Goal: Task Accomplishment & Management: Manage account settings

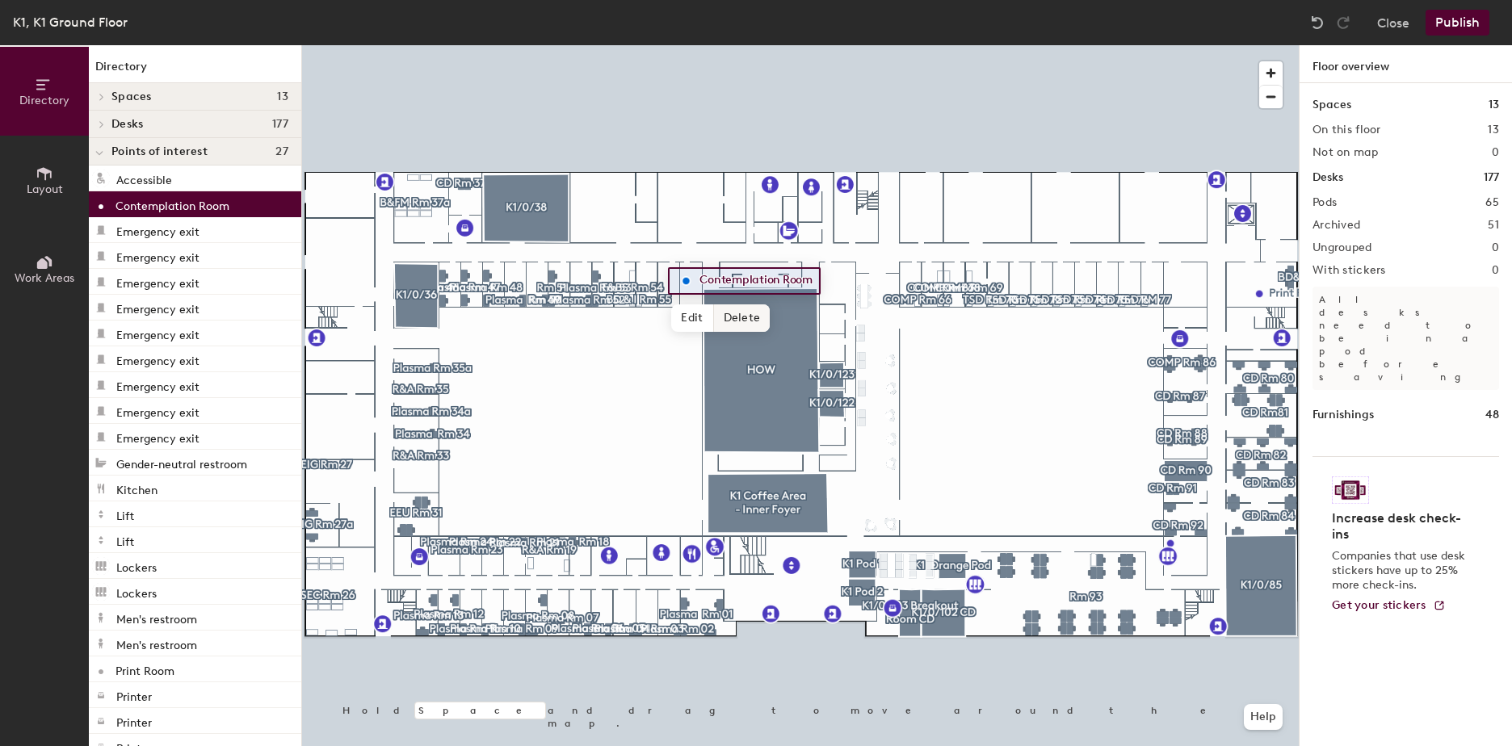
click at [751, 317] on span "Delete" at bounding box center [742, 318] width 57 height 27
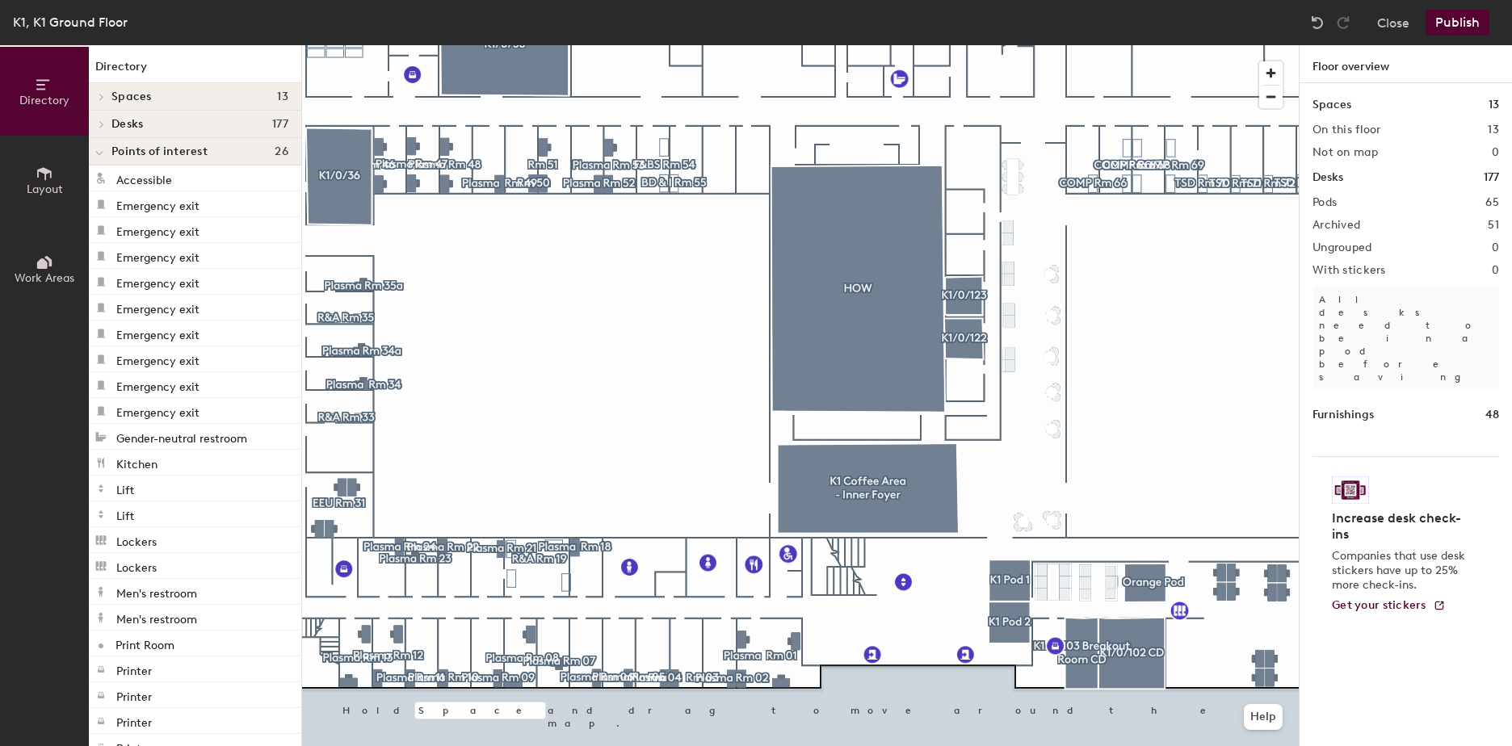
click at [720, 45] on div at bounding box center [800, 45] width 997 height 0
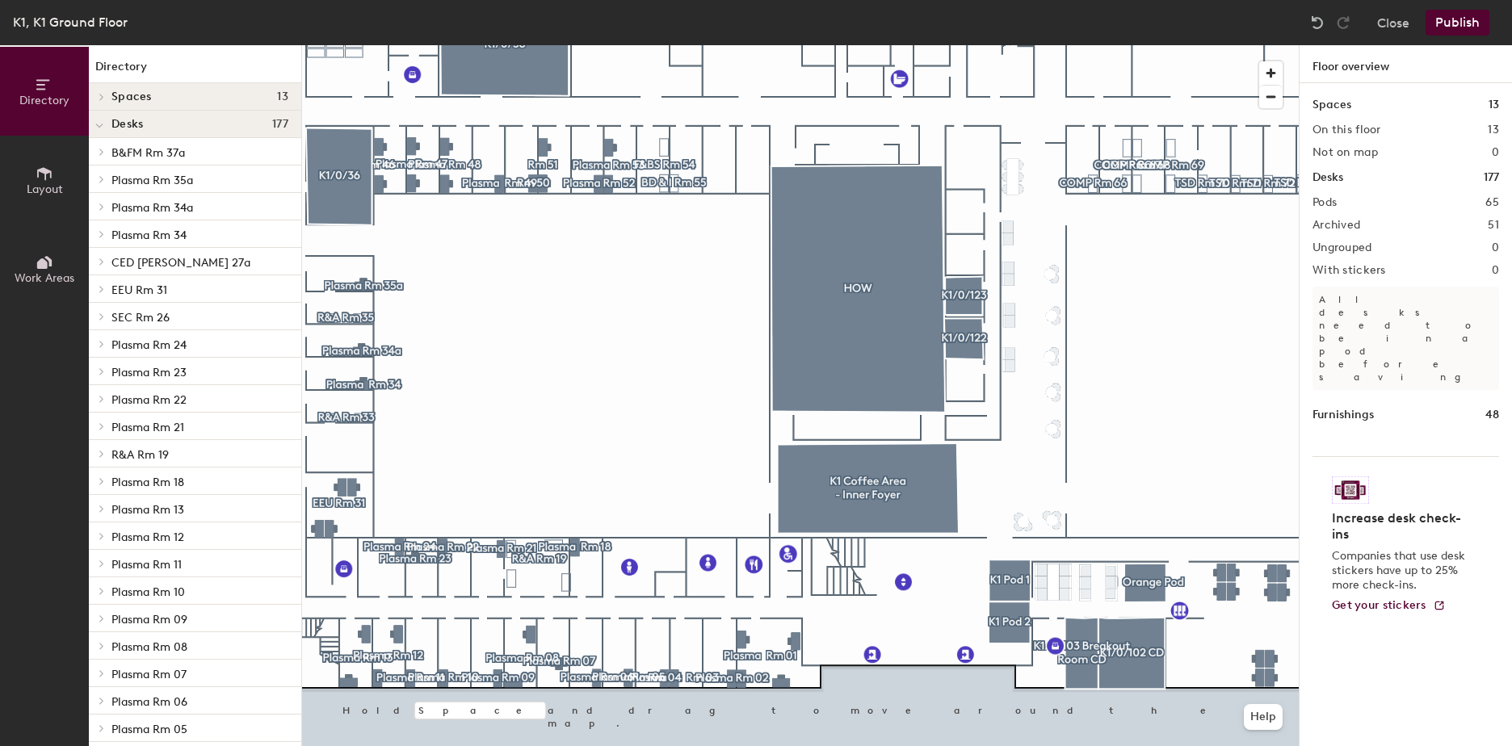
click at [717, 45] on div at bounding box center [800, 45] width 997 height 0
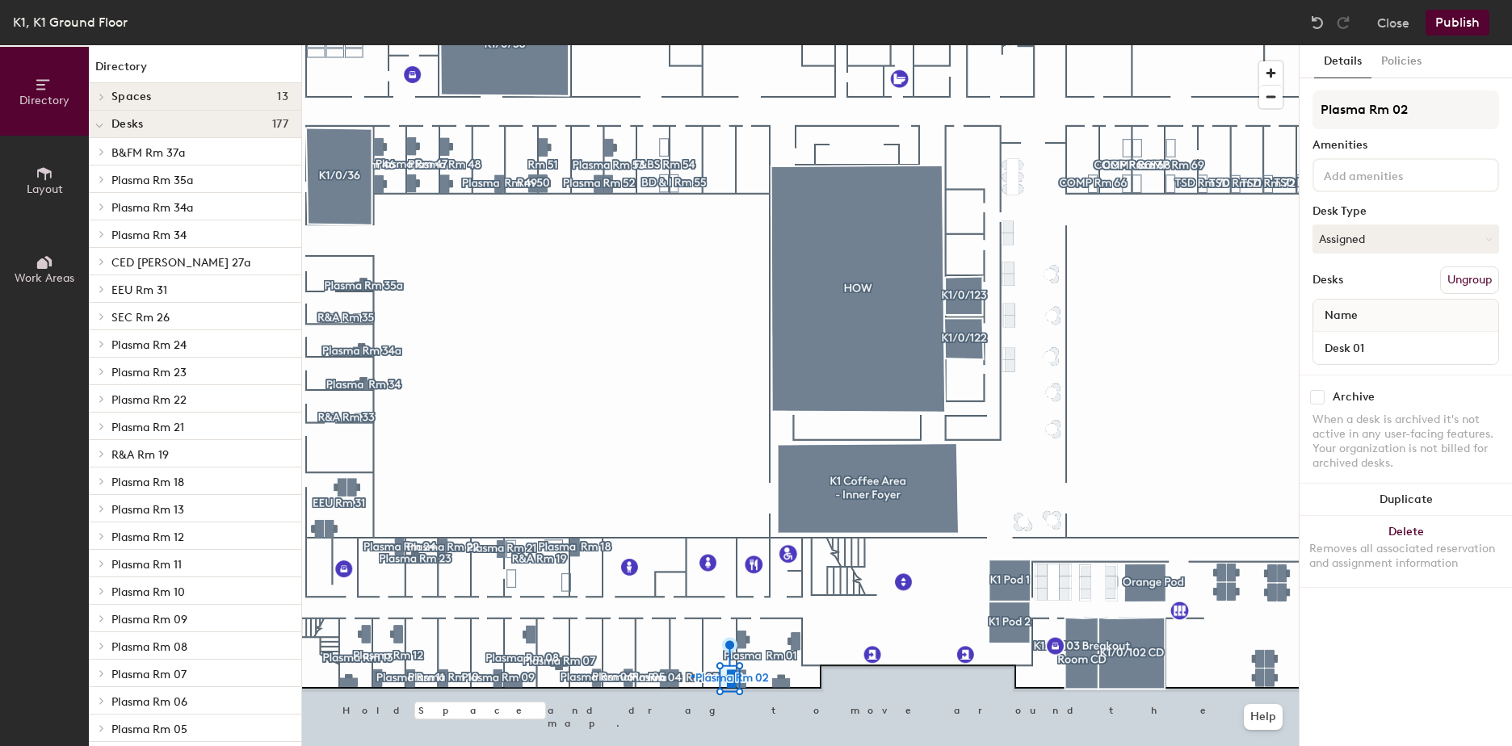
click at [692, 45] on div at bounding box center [800, 45] width 997 height 0
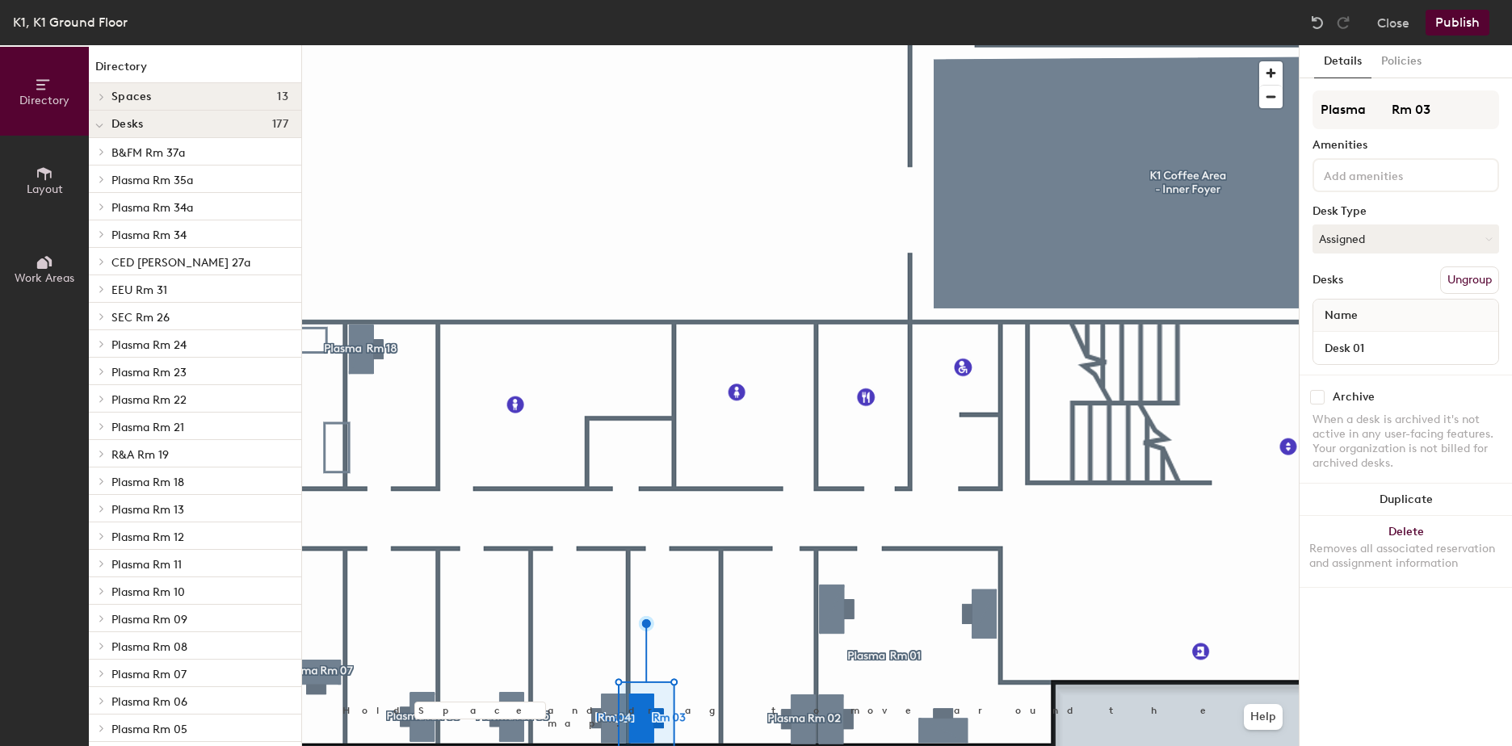
click at [1321, 399] on input "checkbox" at bounding box center [1317, 397] width 15 height 15
checkbox input "true"
click at [1409, 240] on button "Assigned" at bounding box center [1406, 239] width 187 height 29
click at [1402, 196] on div "Plasma Rm 03 Amenities Desk Type Assigned Desks Ungroup Name Desk 01" at bounding box center [1406, 232] width 187 height 284
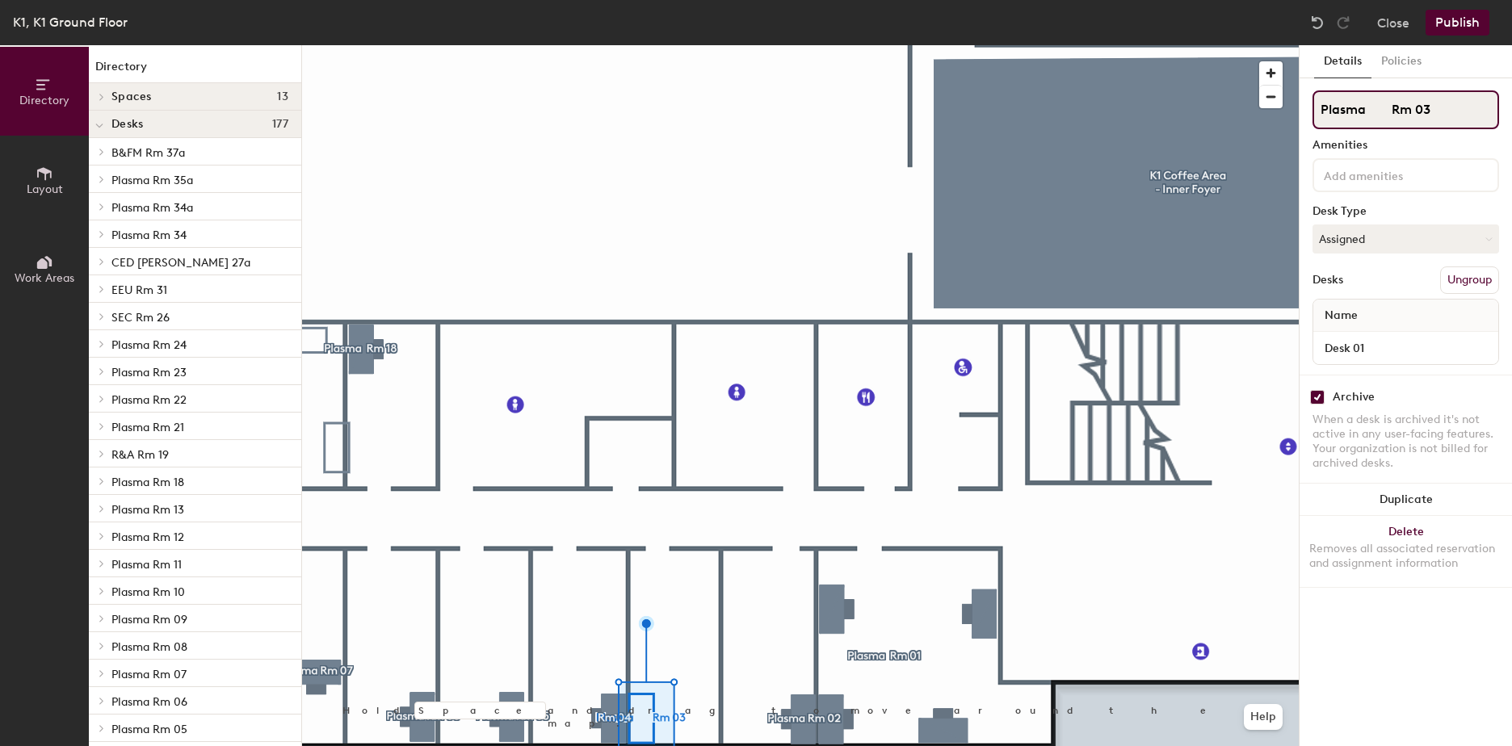
drag, startPoint x: 1431, startPoint y: 111, endPoint x: 1318, endPoint y: 114, distance: 112.3
click at [1318, 114] on input "Plasma Rm 03" at bounding box center [1406, 109] width 187 height 39
click at [1450, 19] on button "Publish" at bounding box center [1458, 23] width 64 height 26
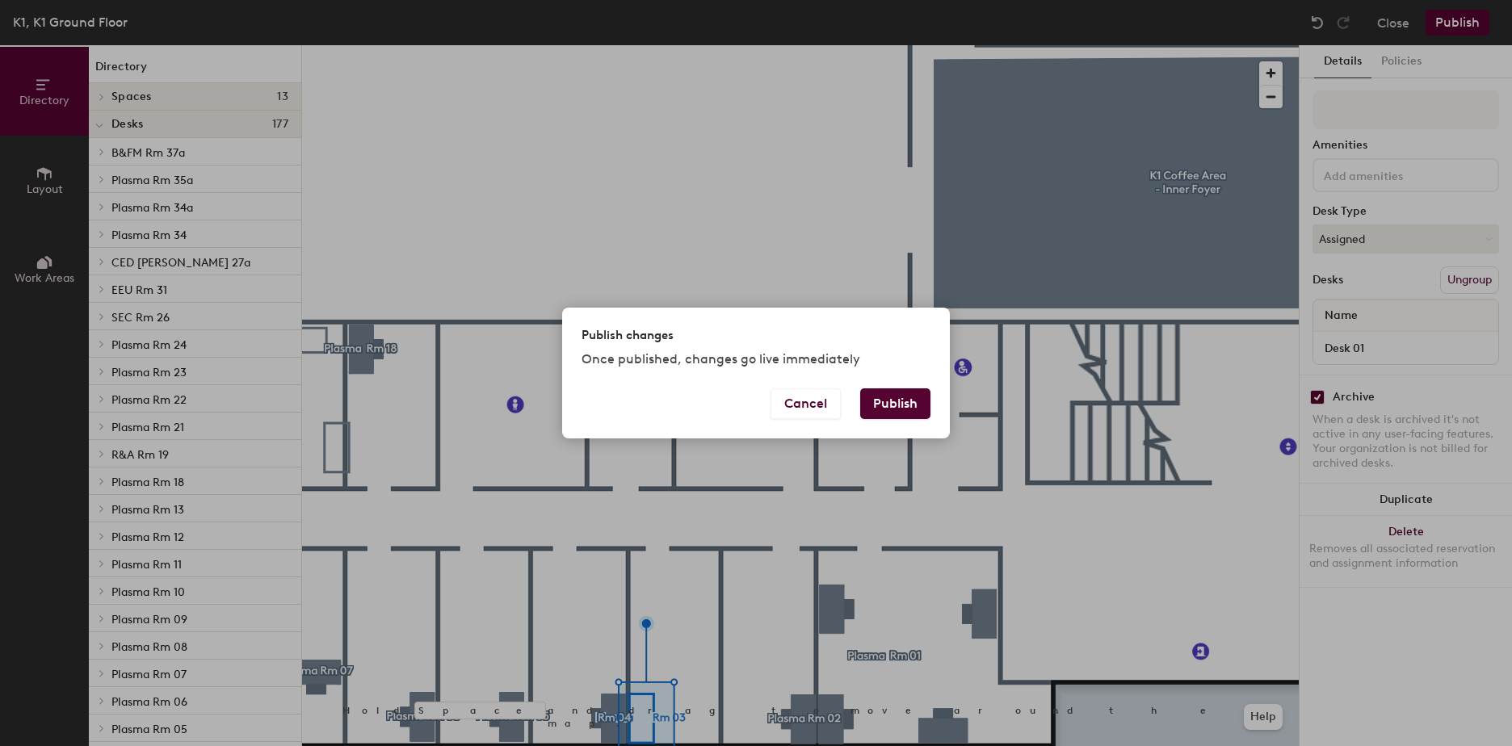
click at [895, 405] on button "Publish" at bounding box center [895, 404] width 70 height 31
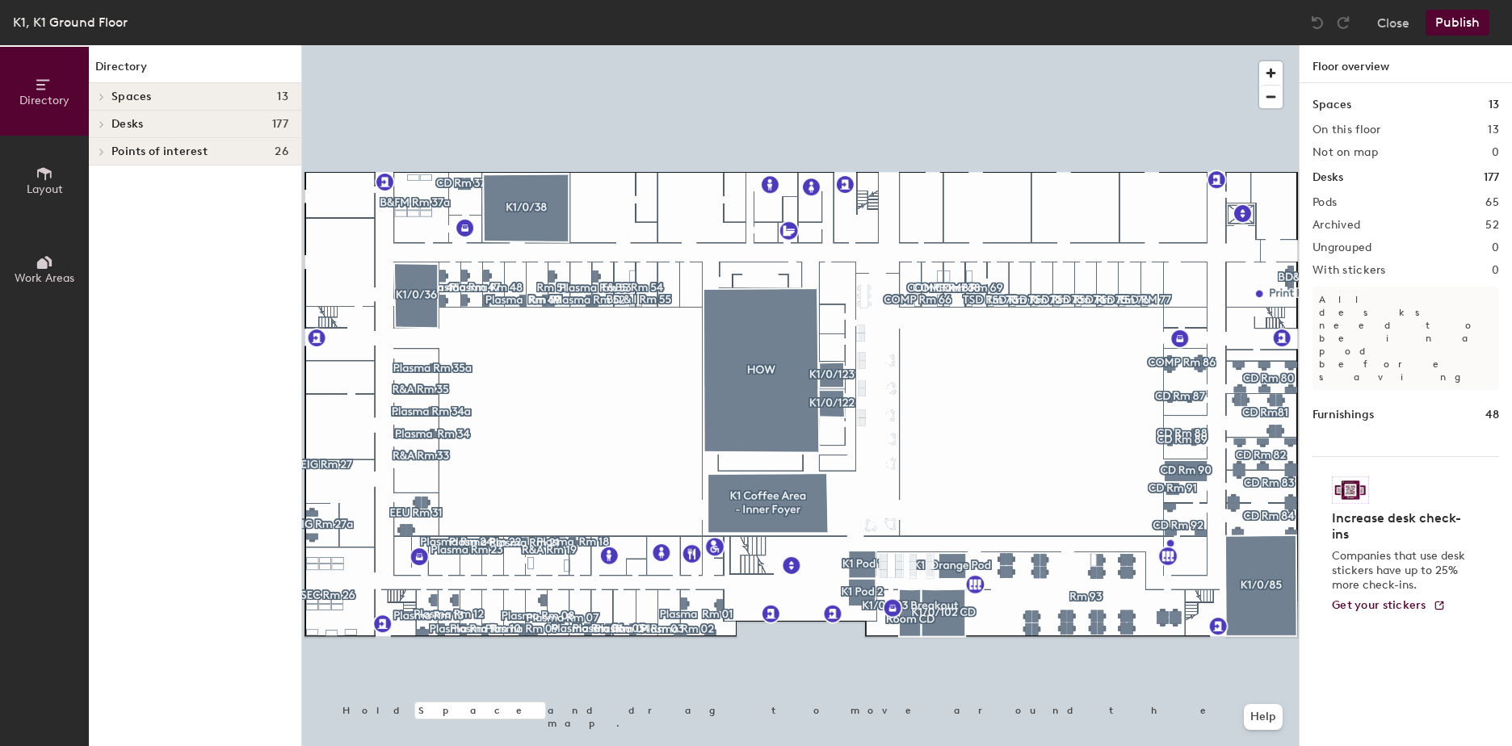
click at [49, 189] on span "Layout" at bounding box center [45, 190] width 36 height 14
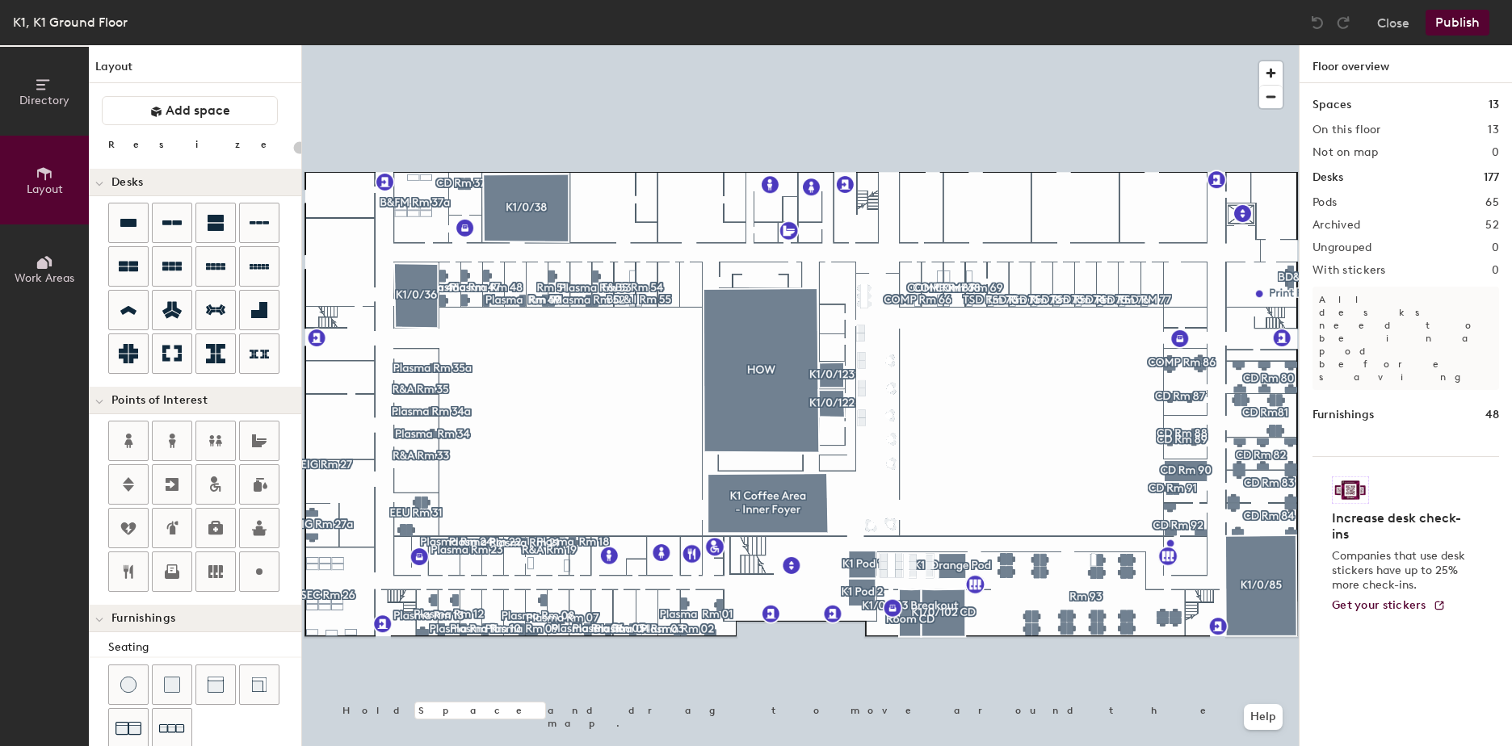
click at [54, 261] on button "Work Areas" at bounding box center [44, 269] width 89 height 89
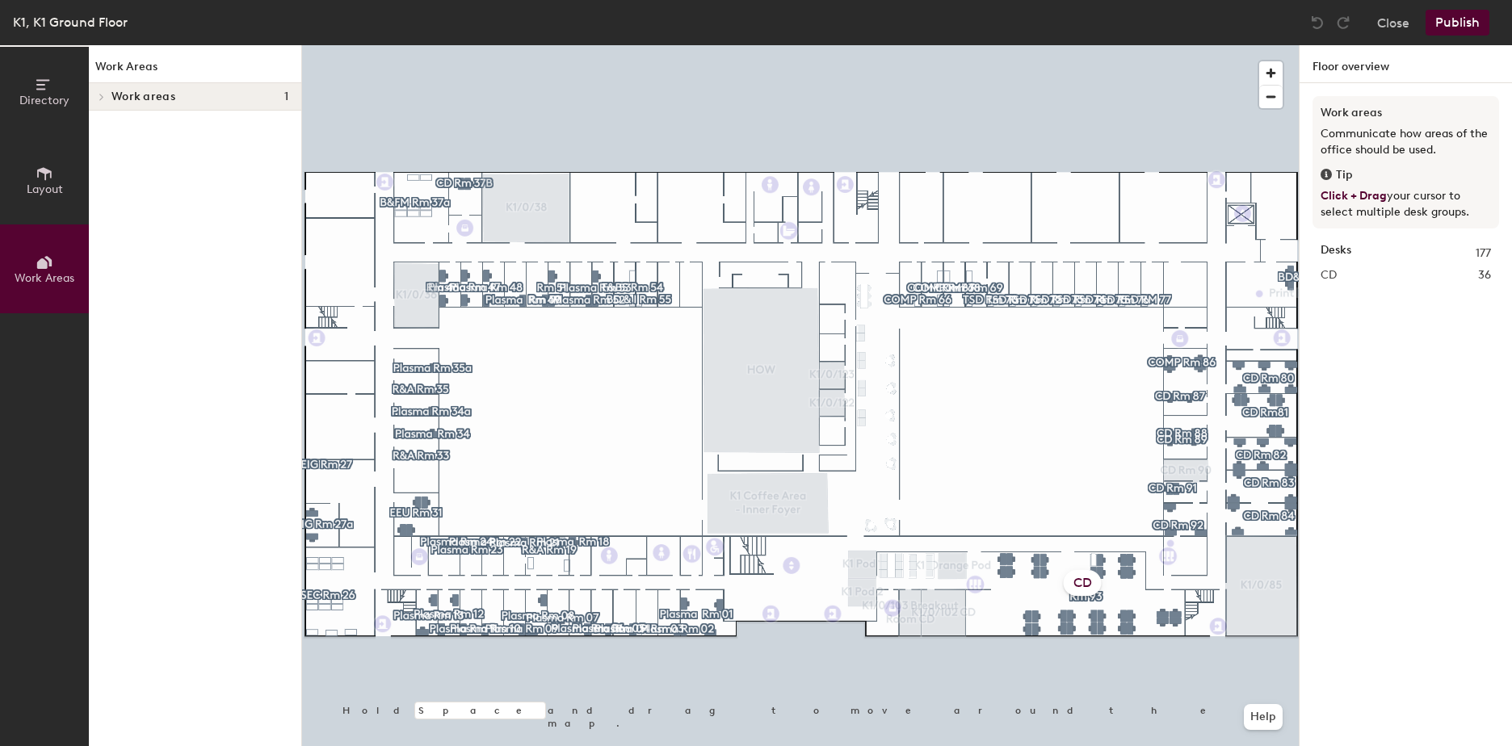
click at [39, 267] on icon at bounding box center [42, 264] width 11 height 11
click at [36, 167] on icon at bounding box center [45, 174] width 18 height 18
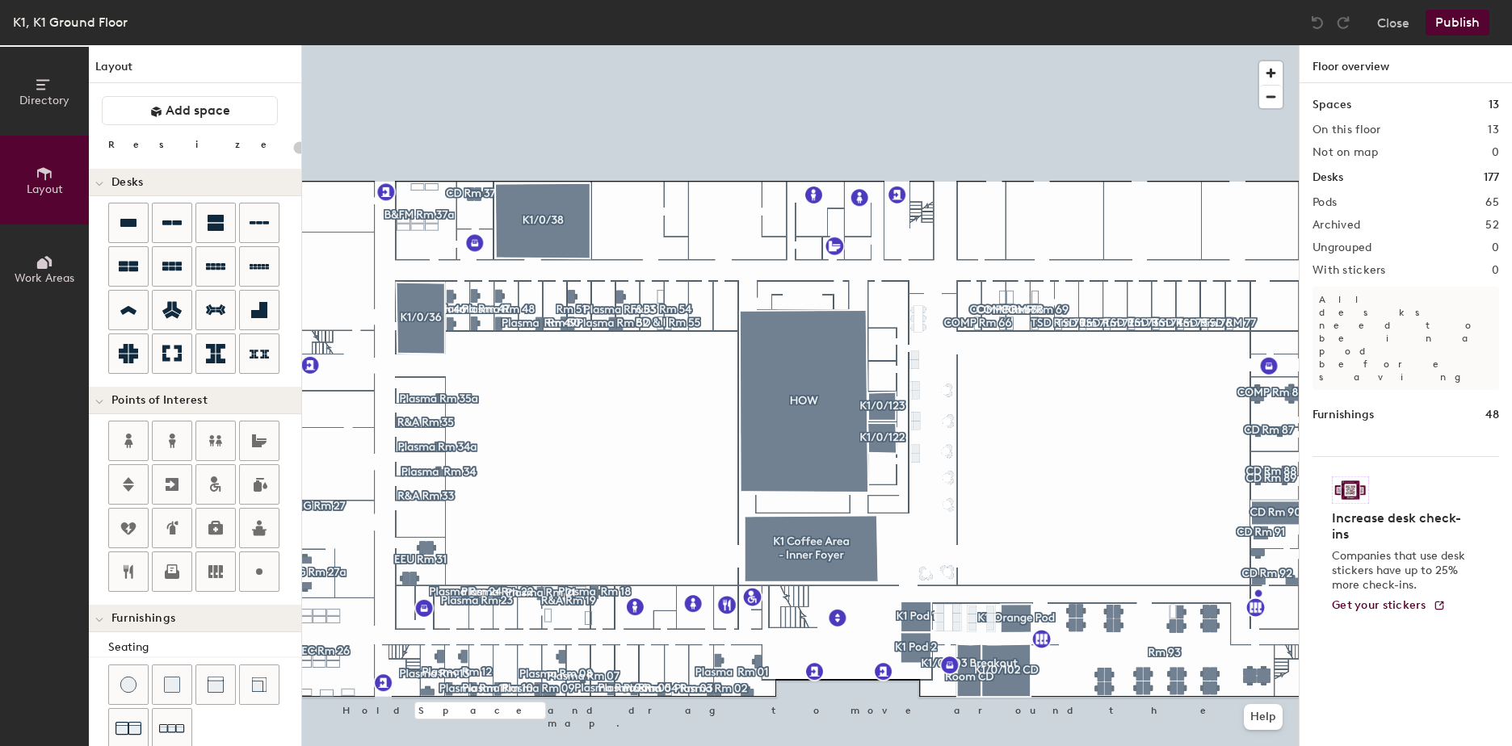
click at [53, 97] on span "Directory" at bounding box center [44, 101] width 50 height 14
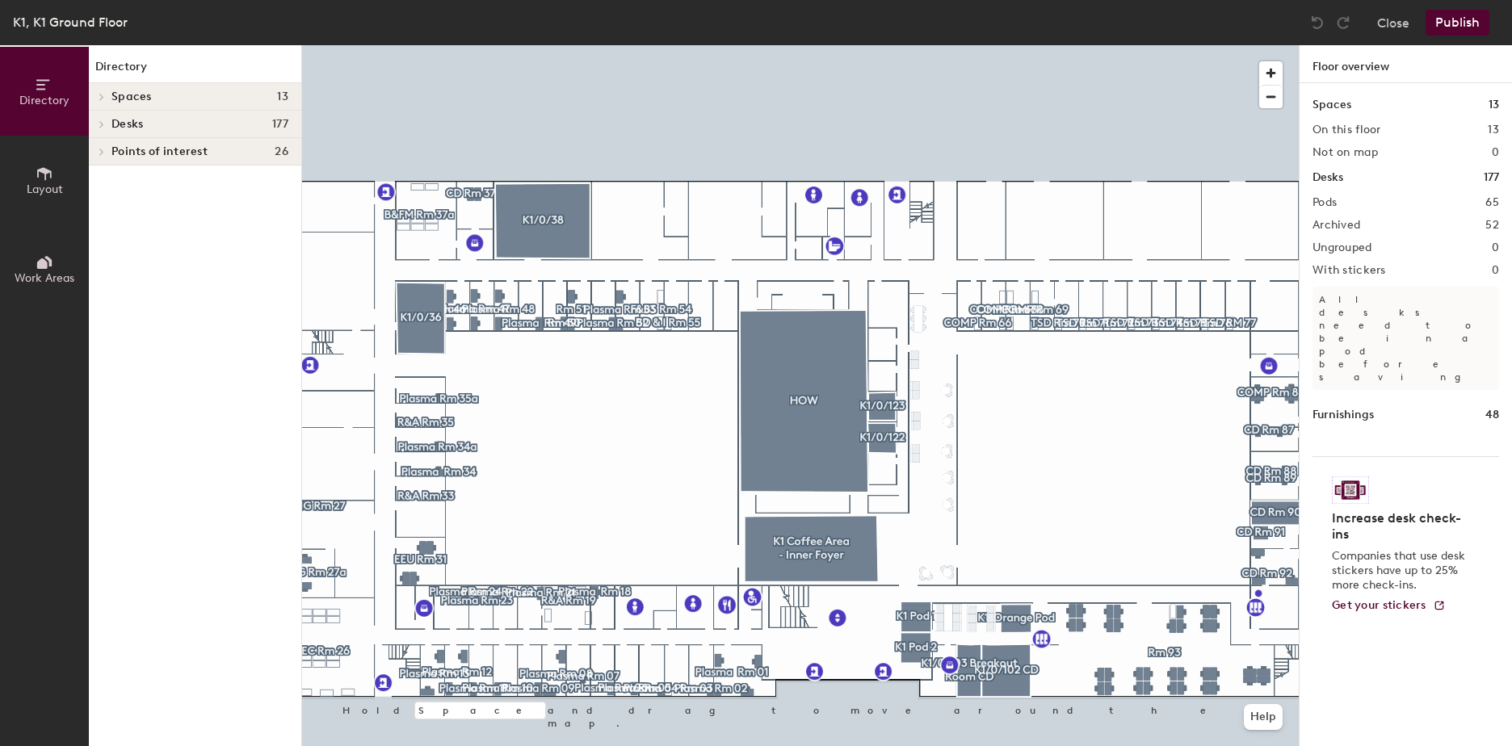
click at [154, 148] on span "Points of interest" at bounding box center [159, 151] width 96 height 13
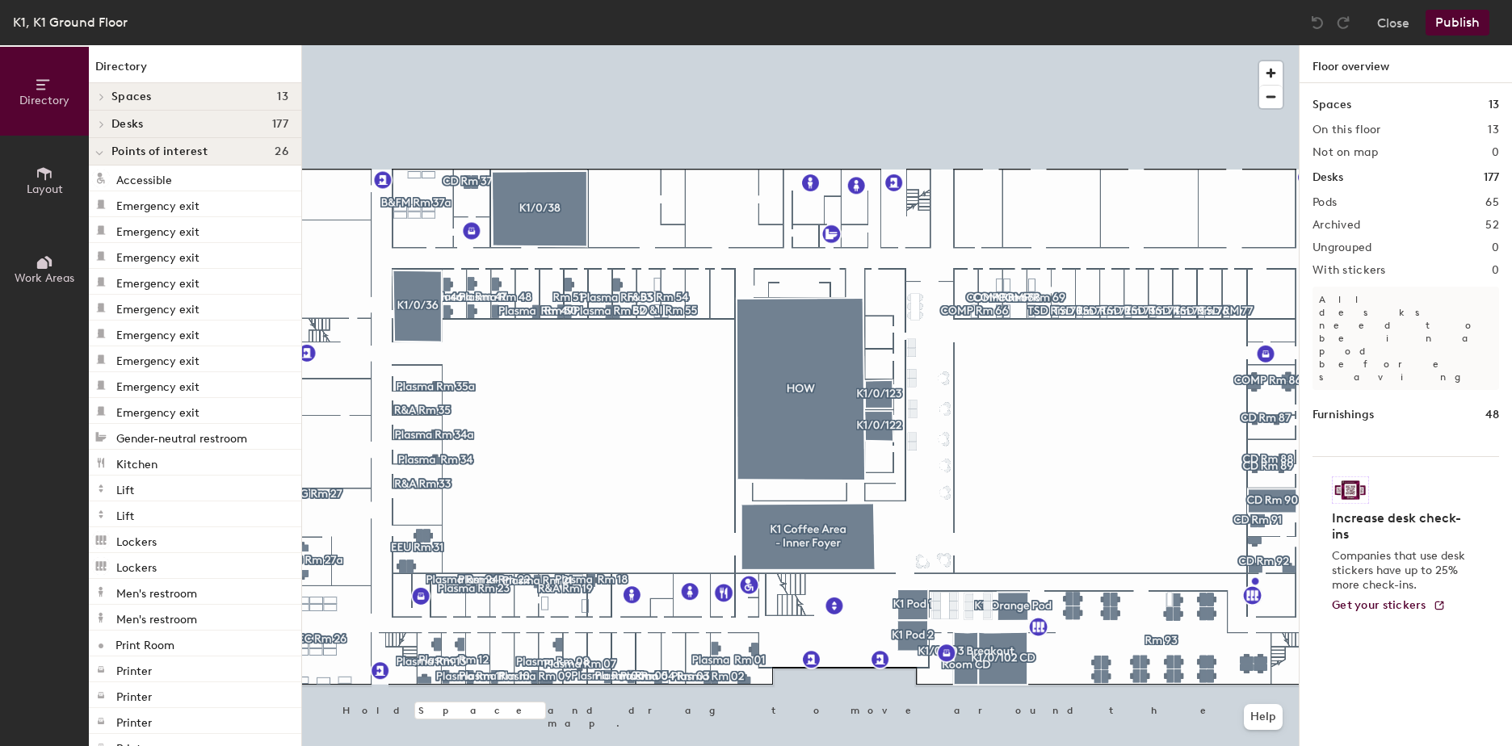
click at [713, 394] on div at bounding box center [685, 421] width 65 height 60
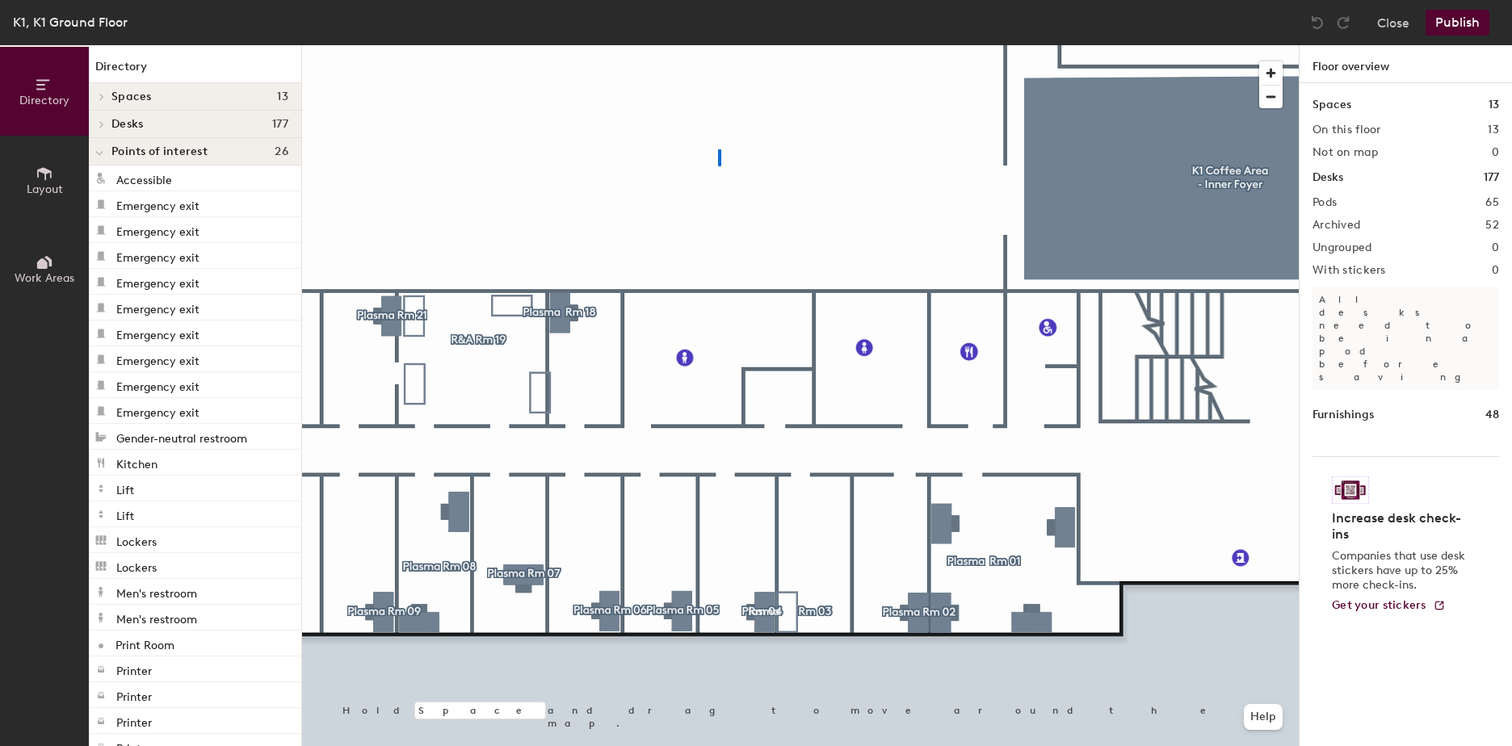
drag, startPoint x: 616, startPoint y: 452, endPoint x: 718, endPoint y: 164, distance: 305.4
click at [718, 45] on div at bounding box center [800, 45] width 997 height 0
click at [43, 182] on icon at bounding box center [45, 174] width 18 height 18
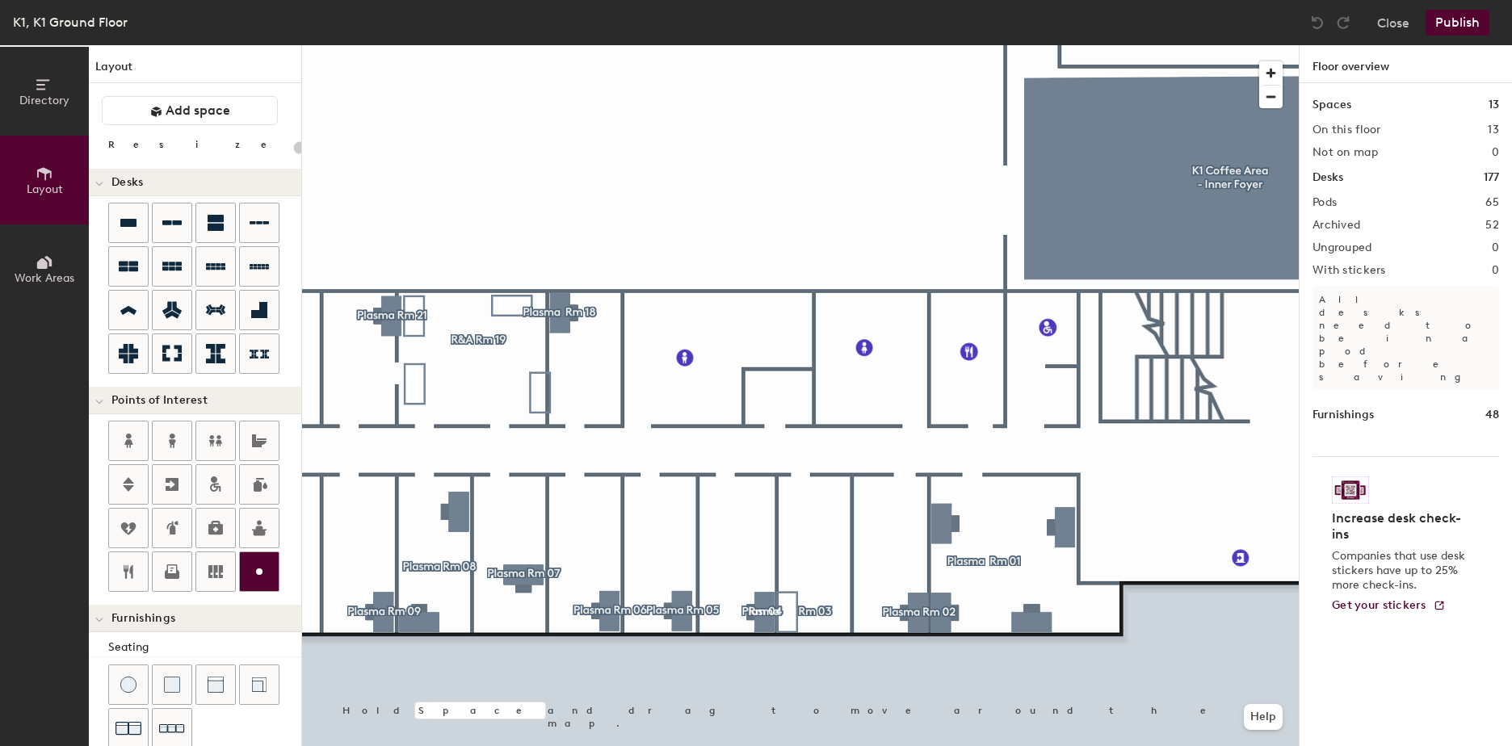
click at [263, 570] on icon at bounding box center [259, 571] width 19 height 19
type input "20"
click at [824, 537] on input "Custom" at bounding box center [847, 539] width 52 height 23
type input "Contemplation Room"
click at [867, 570] on span "Done" at bounding box center [878, 575] width 48 height 27
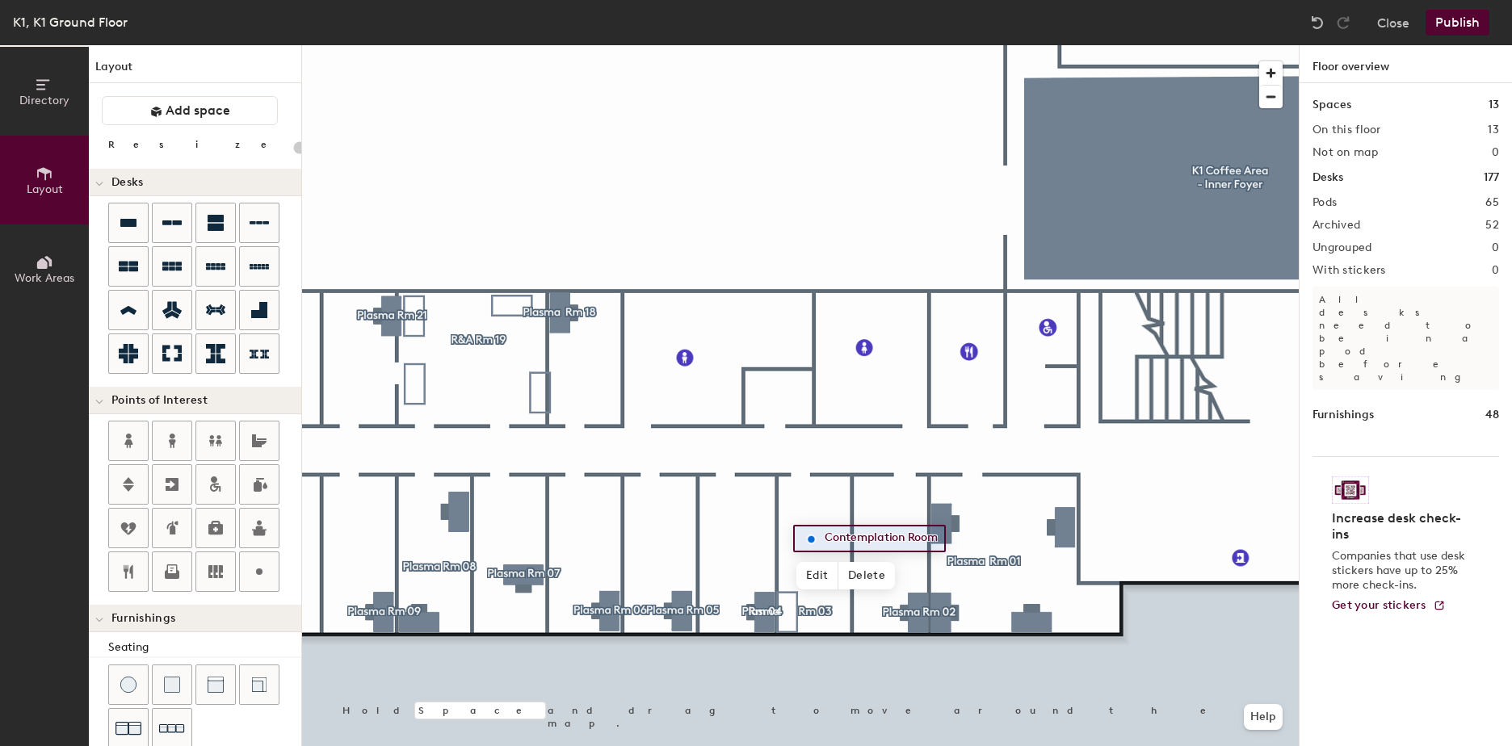
click at [1458, 20] on button "Publish" at bounding box center [1458, 23] width 64 height 26
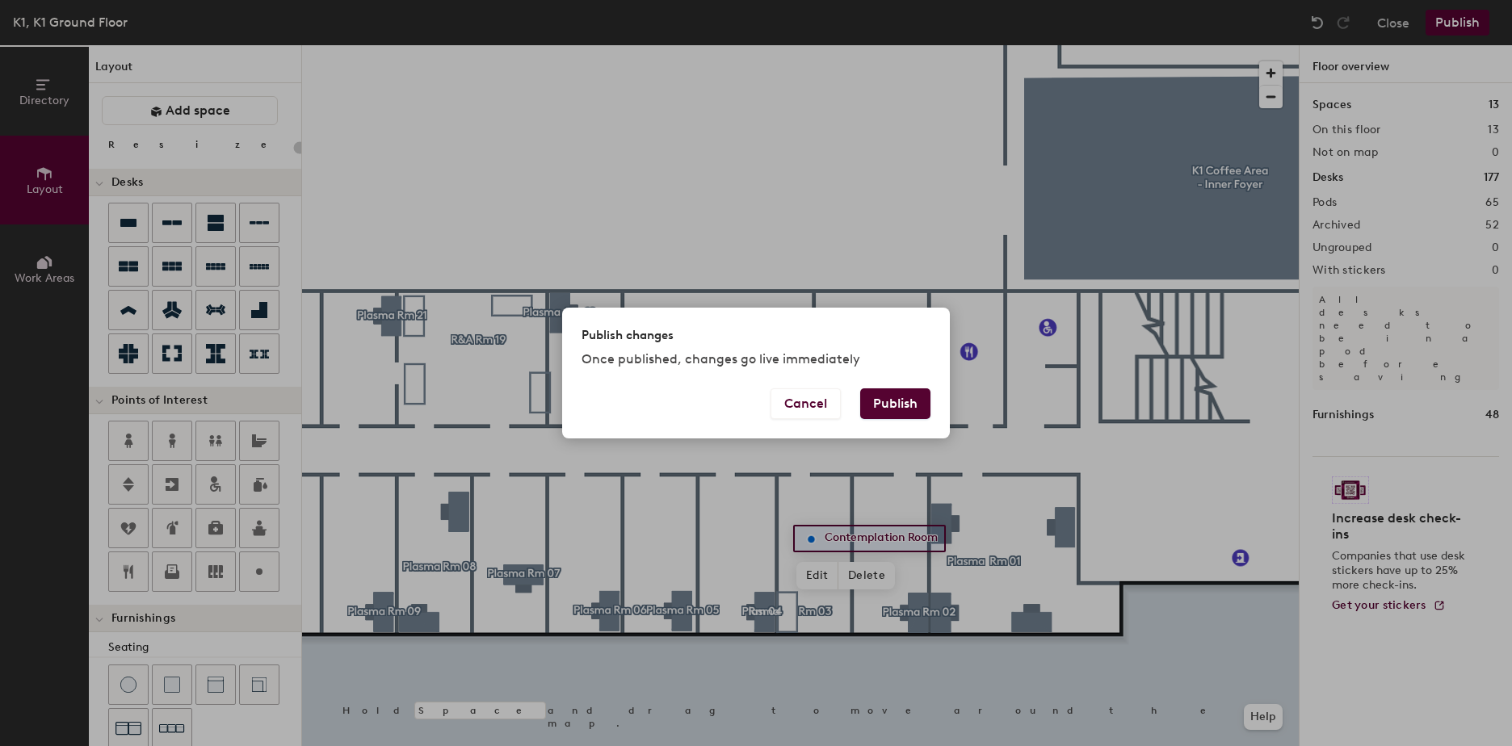
click at [892, 402] on button "Publish" at bounding box center [895, 404] width 70 height 31
type input "20"
